Goal: Task Accomplishment & Management: Complete application form

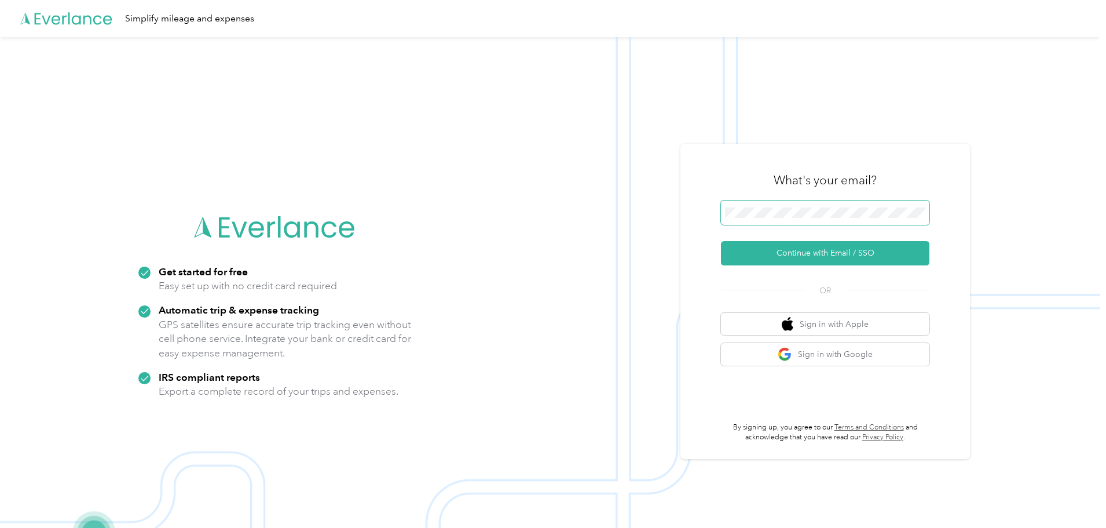
click at [744, 206] on span at bounding box center [825, 212] width 209 height 24
drag, startPoint x: 782, startPoint y: 236, endPoint x: 809, endPoint y: 249, distance: 29.5
click at [809, 249] on button "Continue with Email / SSO" at bounding box center [825, 253] width 209 height 24
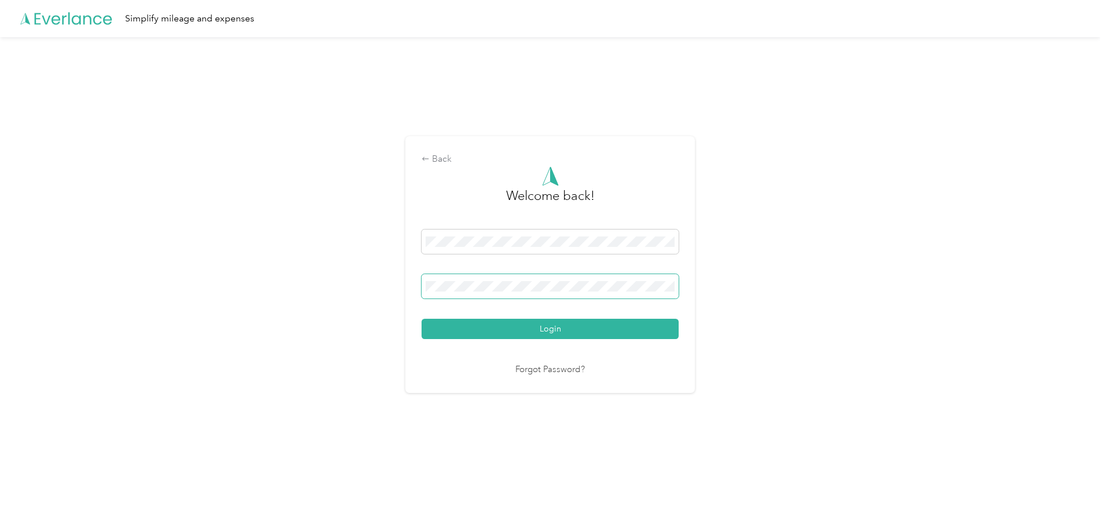
click at [422, 319] on button "Login" at bounding box center [550, 329] width 257 height 20
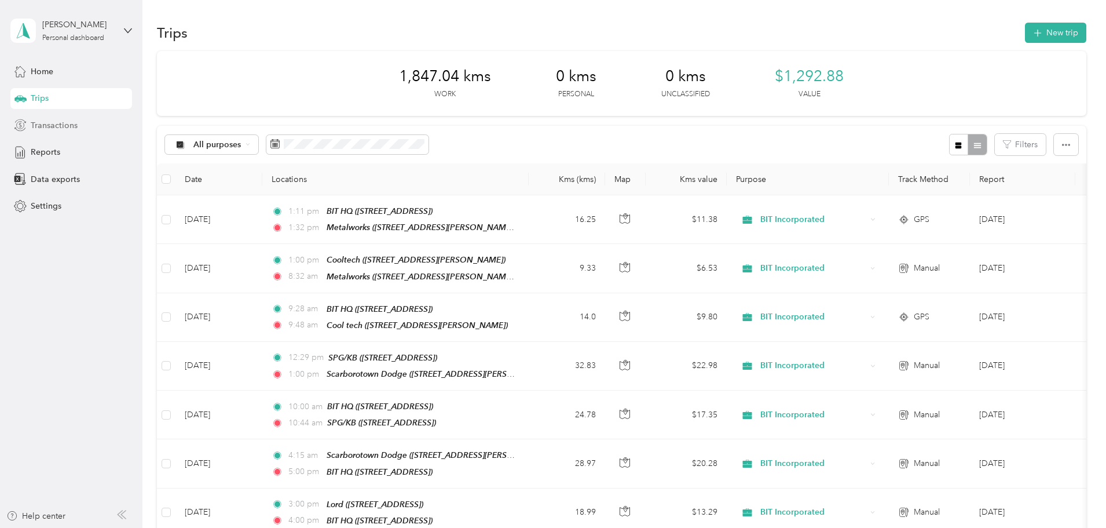
click at [68, 127] on span "Transactions" at bounding box center [54, 125] width 47 height 12
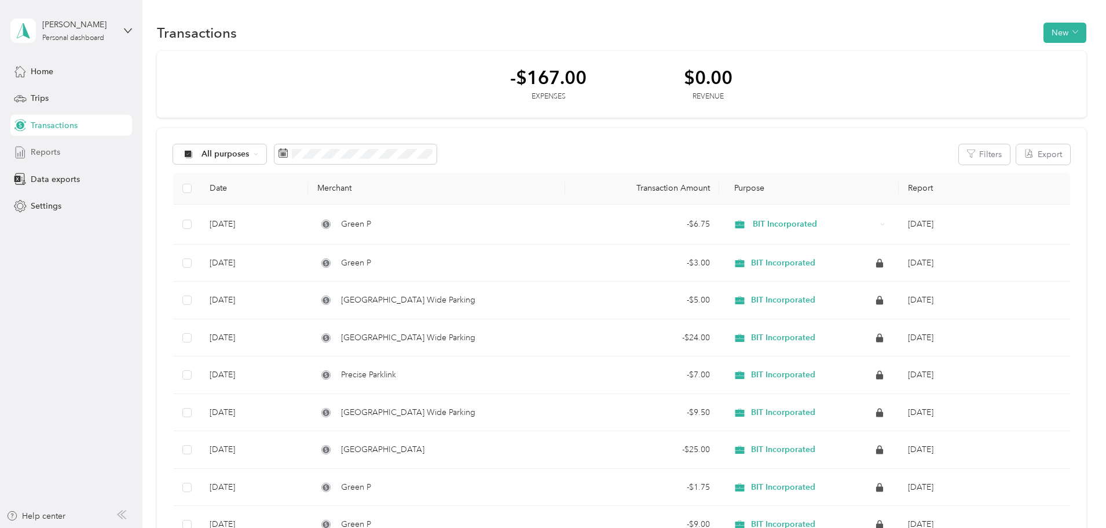
click at [41, 156] on span "Reports" at bounding box center [46, 152] width 30 height 12
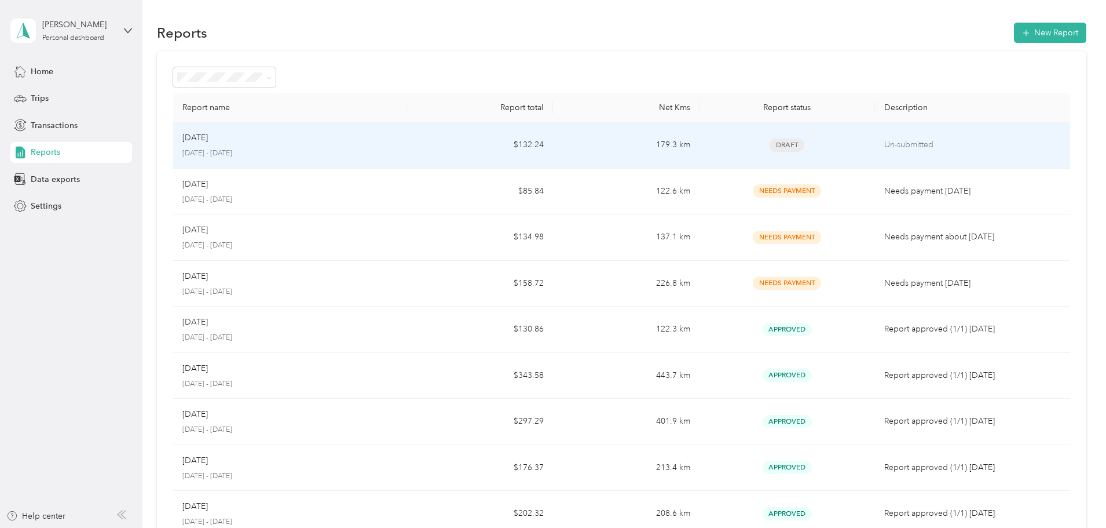
click at [398, 149] on p "[DATE] - [DATE]" at bounding box center [289, 153] width 215 height 10
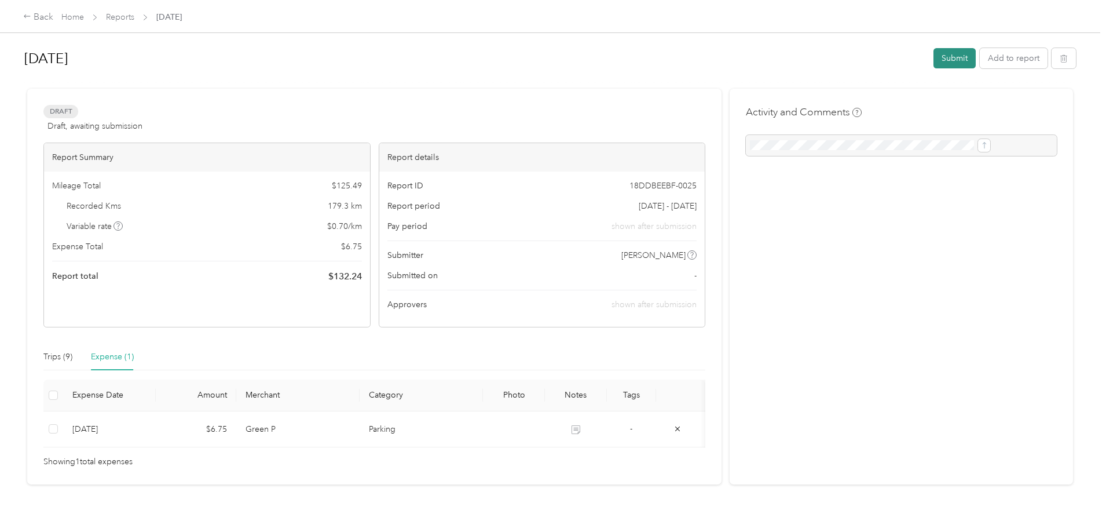
click at [934, 56] on button "Submit" at bounding box center [955, 58] width 42 height 20
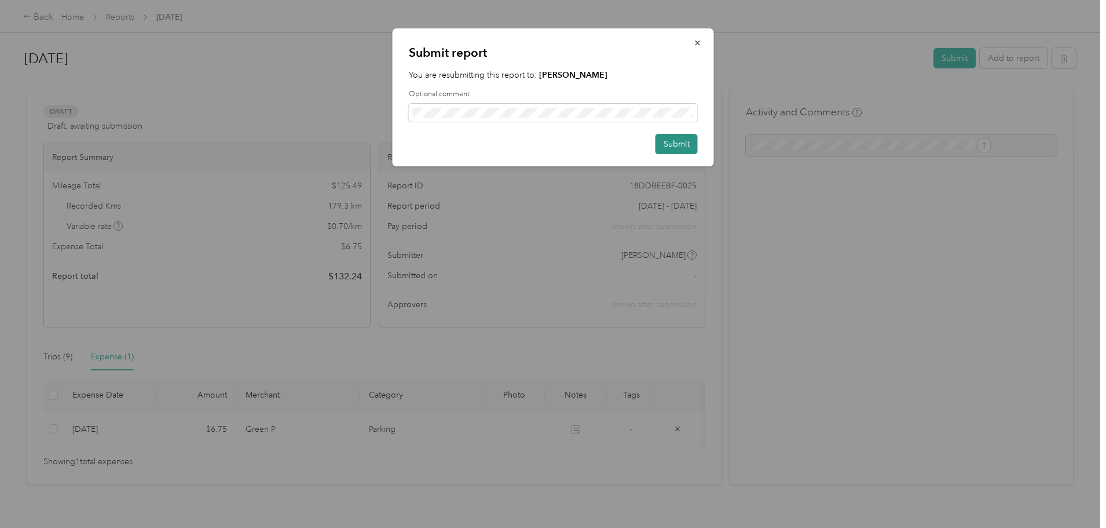
click at [674, 144] on button "Submit" at bounding box center [677, 144] width 42 height 20
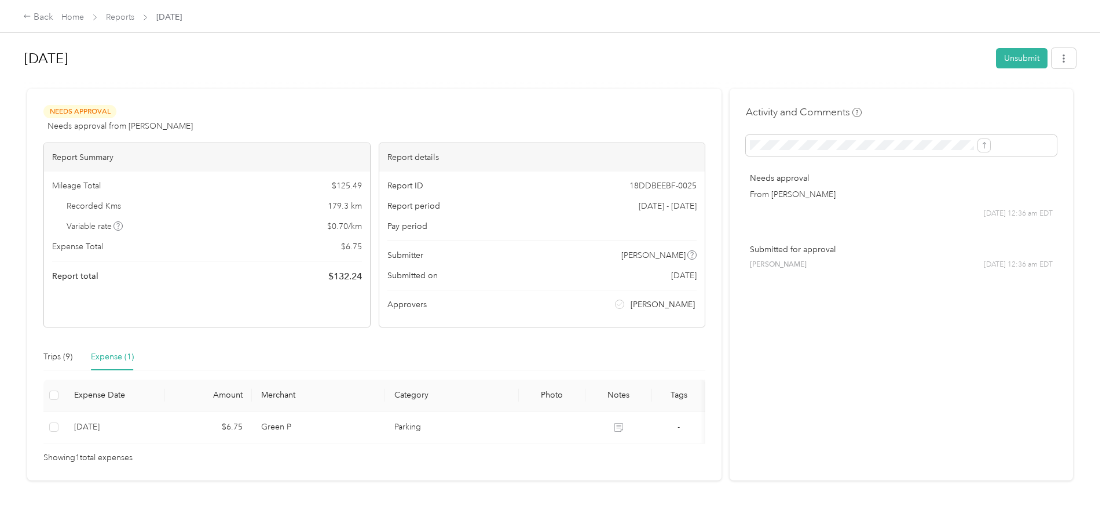
click at [1091, 176] on div "Back Home Reports [DATE] [DATE] Unsubmit Needs Approval Needs approval from [PE…" at bounding box center [550, 264] width 1101 height 528
